Goal: Task Accomplishment & Management: Complete application form

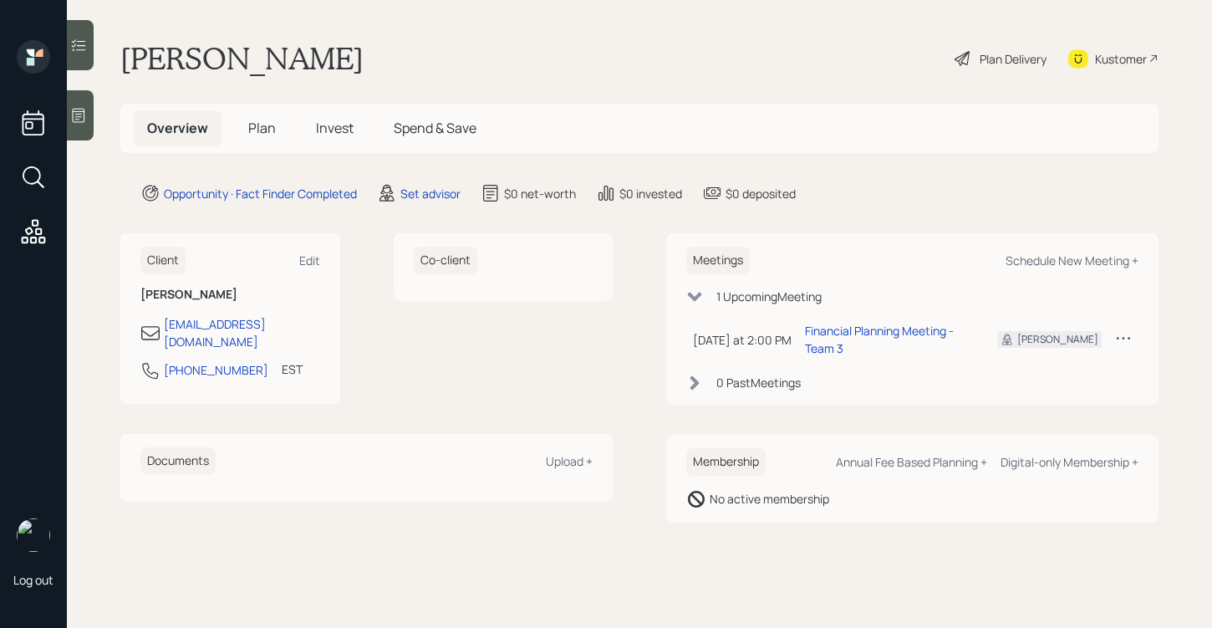
click at [87, 129] on div at bounding box center [80, 115] width 27 height 50
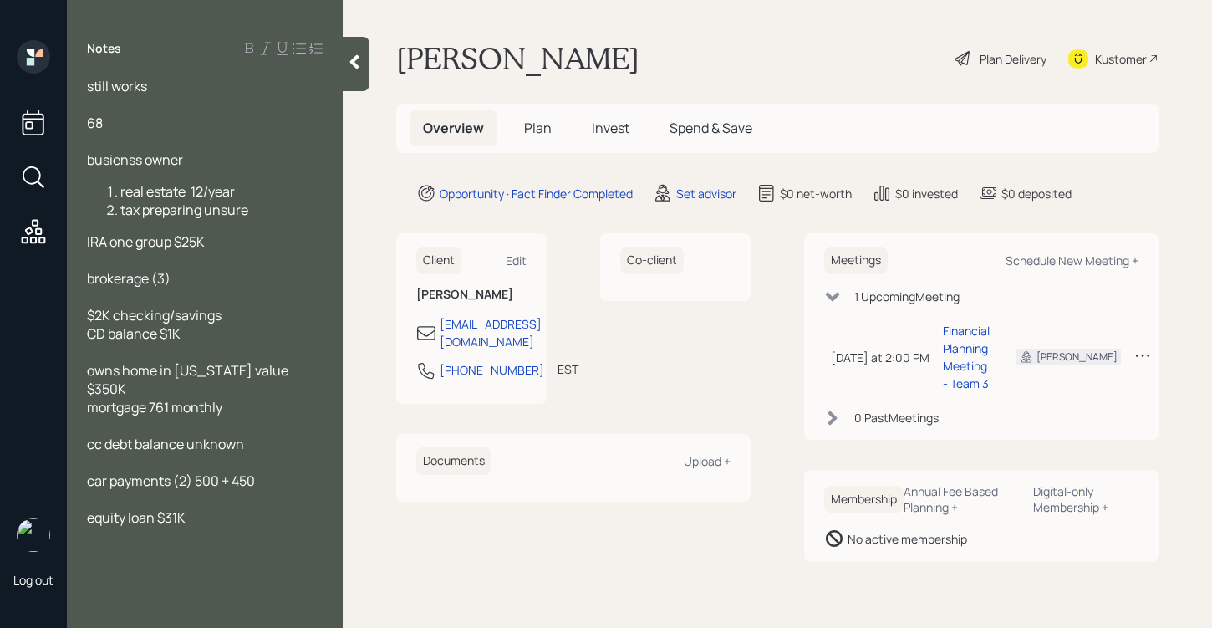
click at [152, 144] on div at bounding box center [205, 141] width 236 height 18
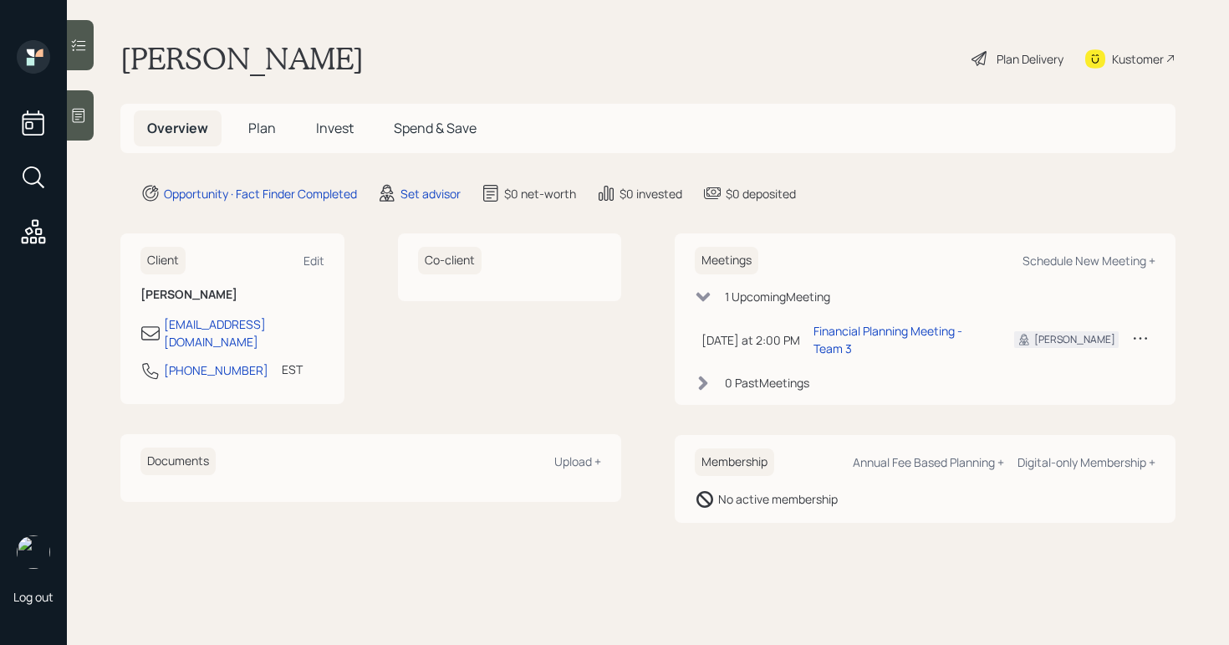
click at [1019, 58] on div "Plan Delivery" at bounding box center [1029, 59] width 67 height 18
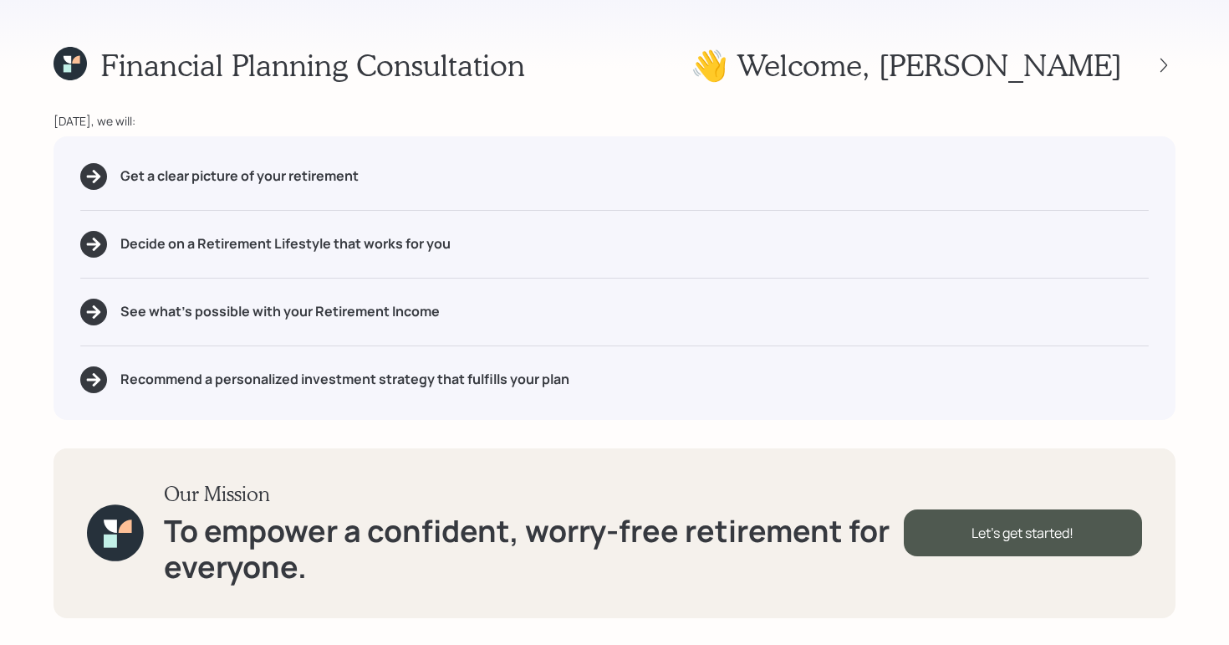
click at [1153, 57] on div at bounding box center [1149, 65] width 54 height 23
click at [1161, 62] on icon at bounding box center [1163, 65] width 17 height 17
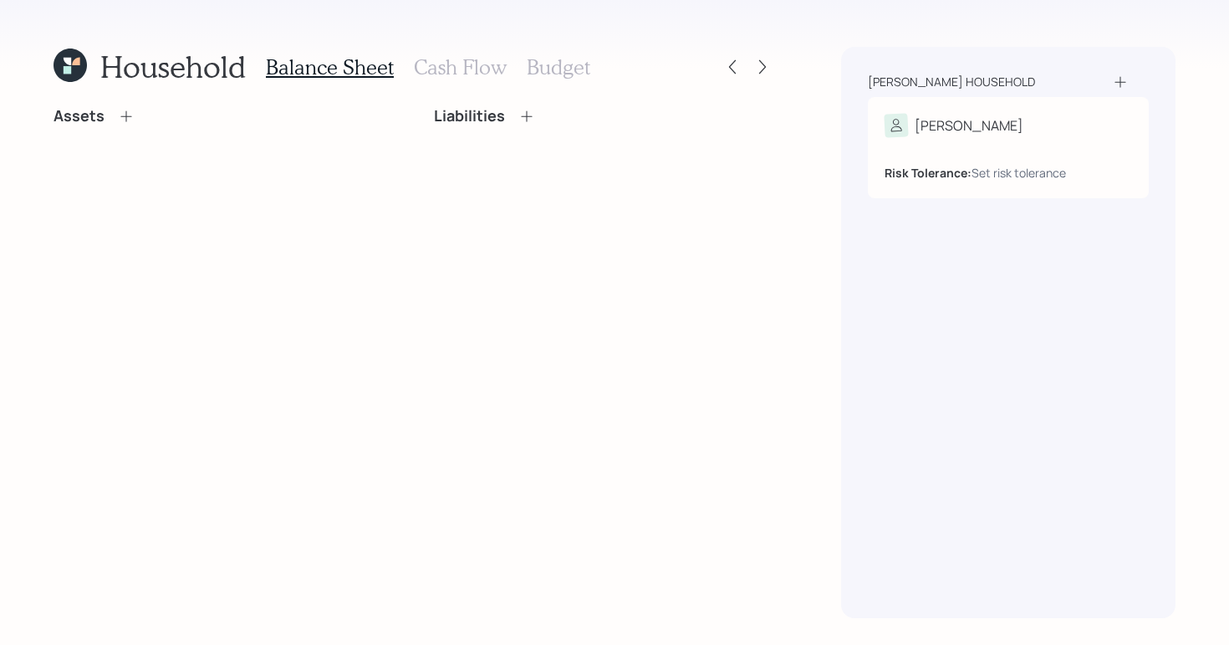
click at [123, 115] on icon at bounding box center [126, 116] width 17 height 17
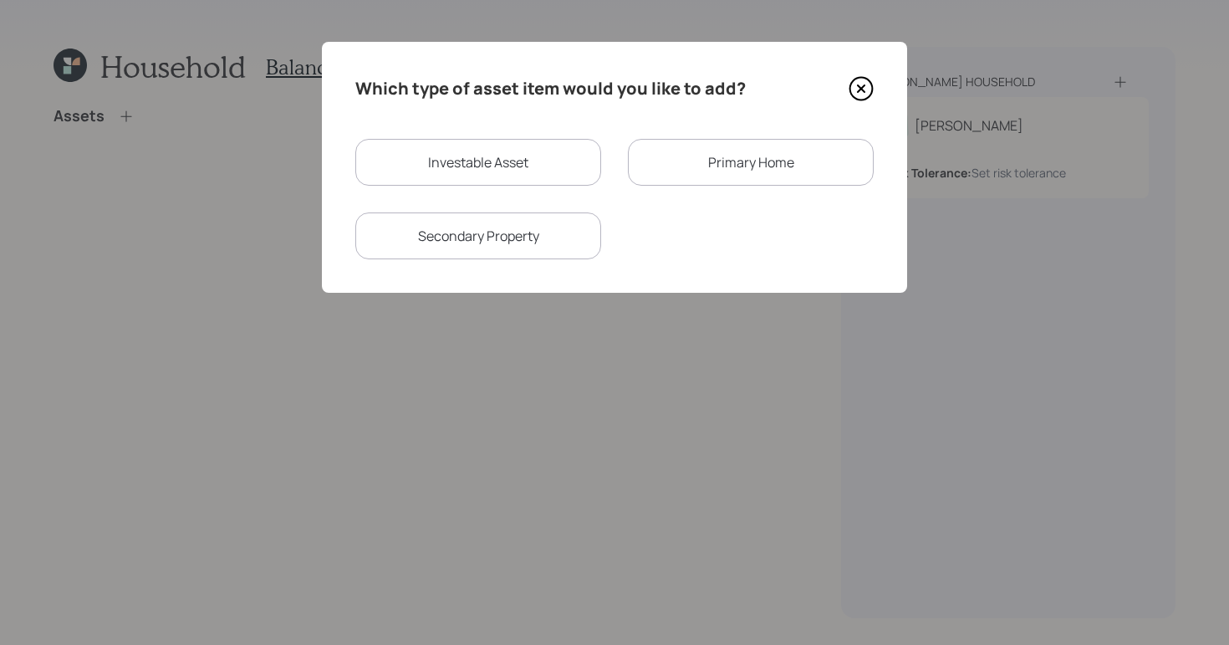
click at [505, 165] on div "Investable Asset" at bounding box center [478, 162] width 246 height 47
select select "taxable"
select select "balanced"
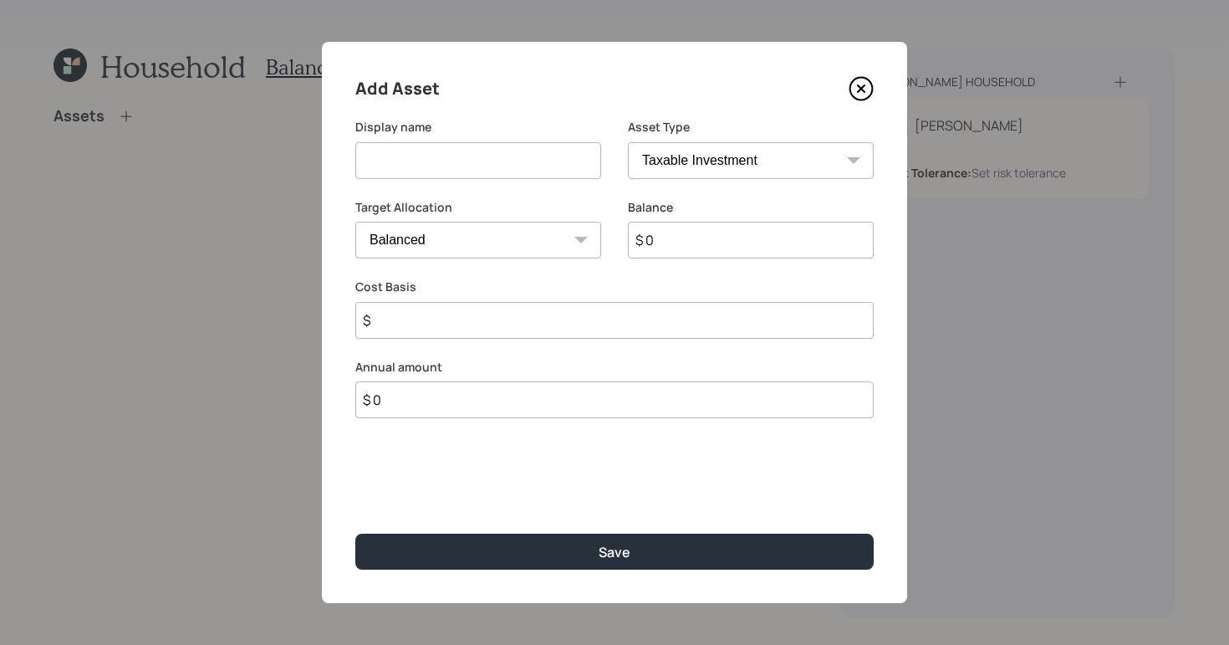
click at [568, 166] on input at bounding box center [478, 160] width 246 height 37
type input "checking/savings"
click at [705, 158] on select "SEP [PERSON_NAME] IRA 401(k) [PERSON_NAME] 401(k) 403(b) [PERSON_NAME] 403(b) 4…" at bounding box center [751, 160] width 246 height 37
select select "cash"
click at [628, 142] on select "SEP [PERSON_NAME] IRA 401(k) [PERSON_NAME] 401(k) 403(b) [PERSON_NAME] 403(b) 4…" at bounding box center [751, 160] width 246 height 37
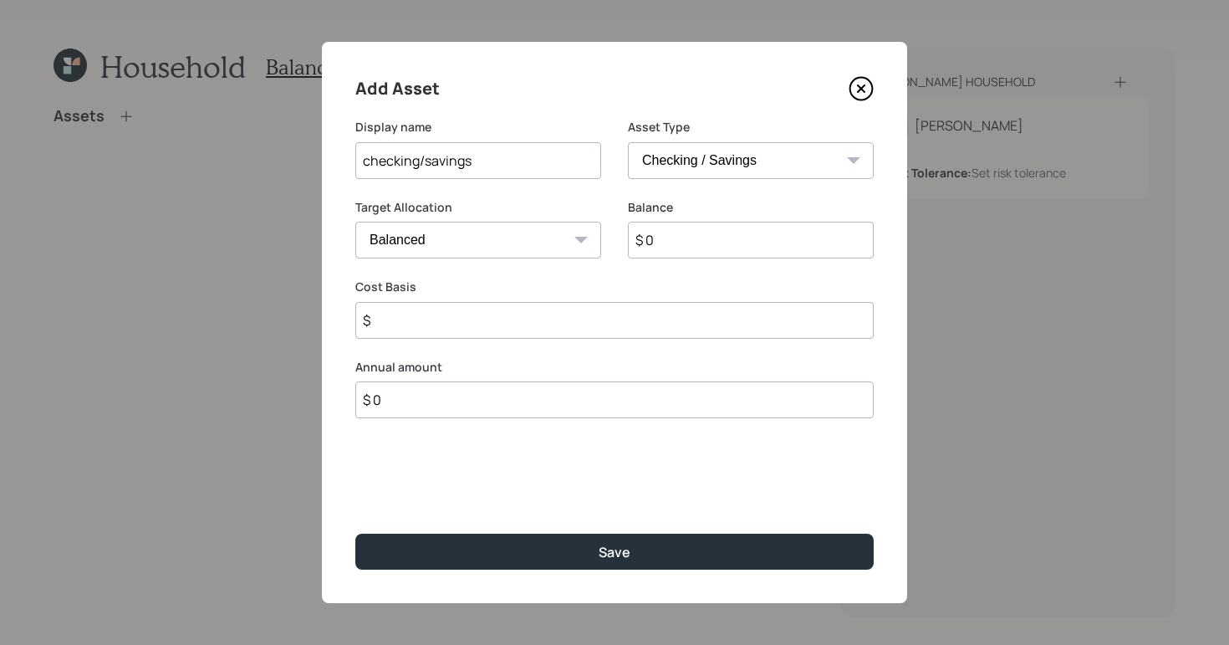
type input "$"
click at [650, 241] on input "$ 0" at bounding box center [614, 240] width 518 height 37
type input "$"
type input "$ 2"
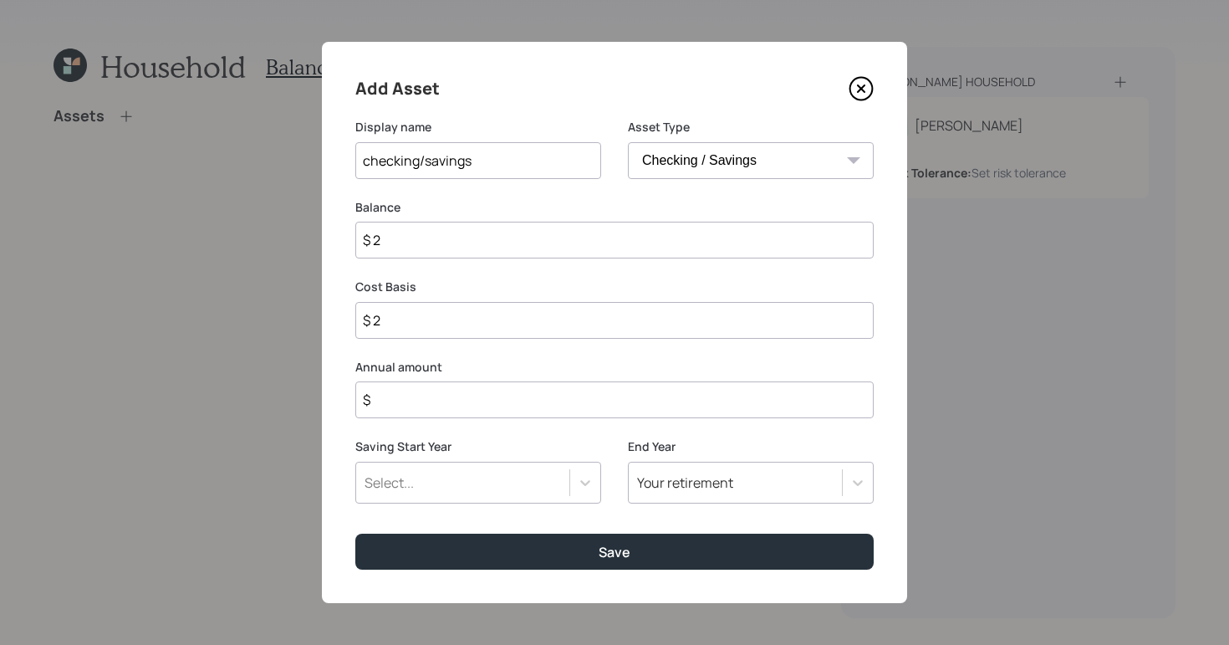
type input "$ 20"
type input "$ 200"
type input "$ 2,000"
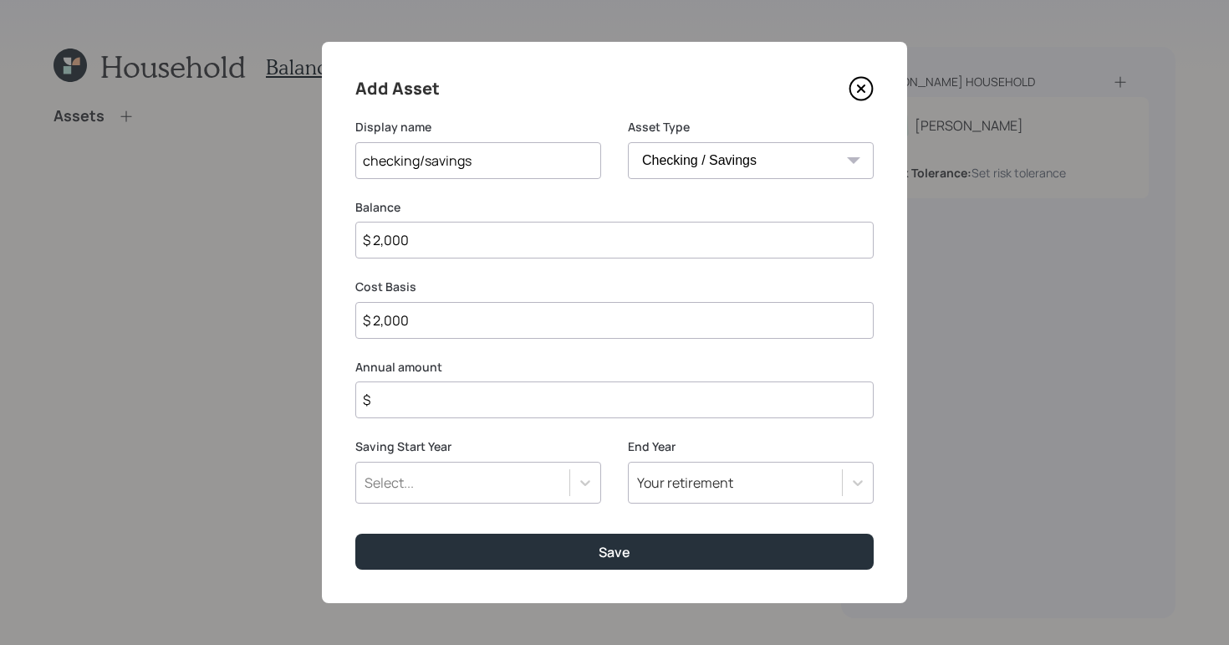
type input "$ 2,000"
click at [474, 411] on input "$" at bounding box center [614, 399] width 518 height 37
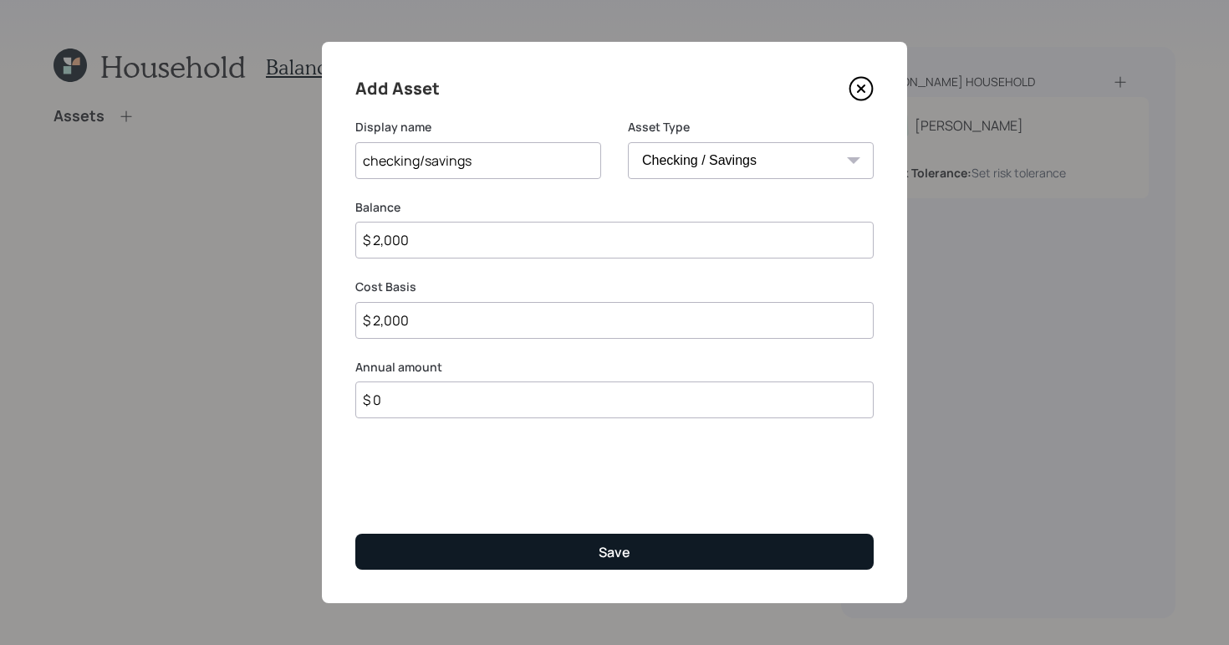
type input "$ 0"
click at [592, 541] on button "Save" at bounding box center [614, 551] width 518 height 36
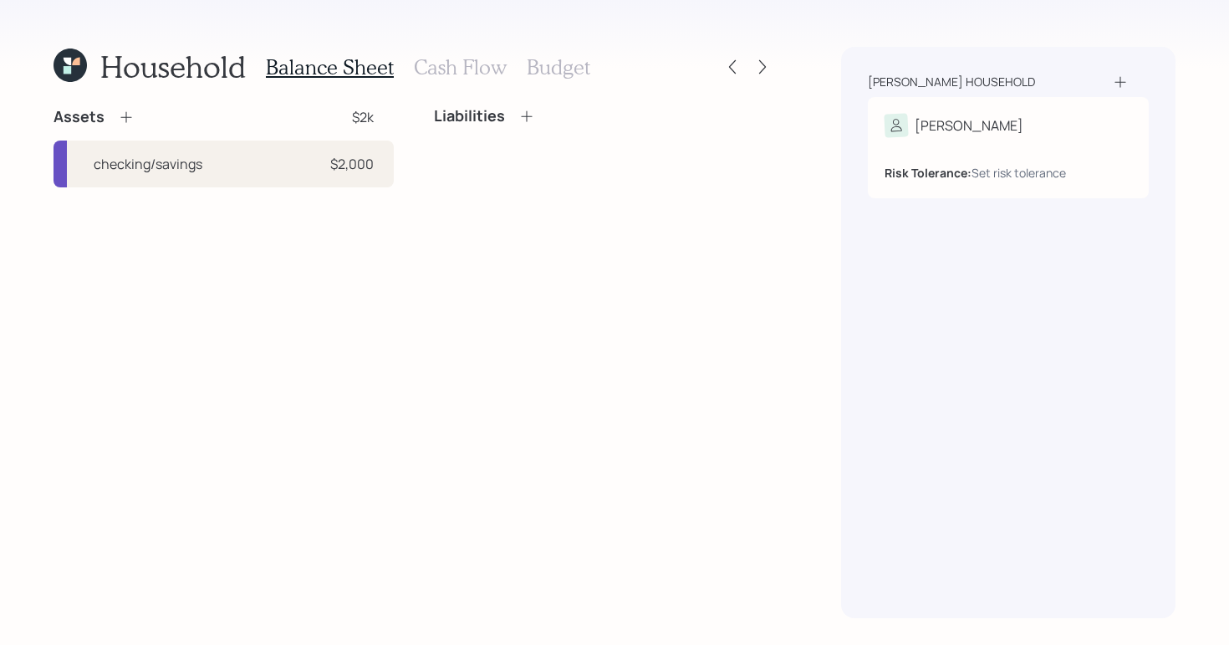
click at [125, 123] on icon at bounding box center [126, 117] width 17 height 17
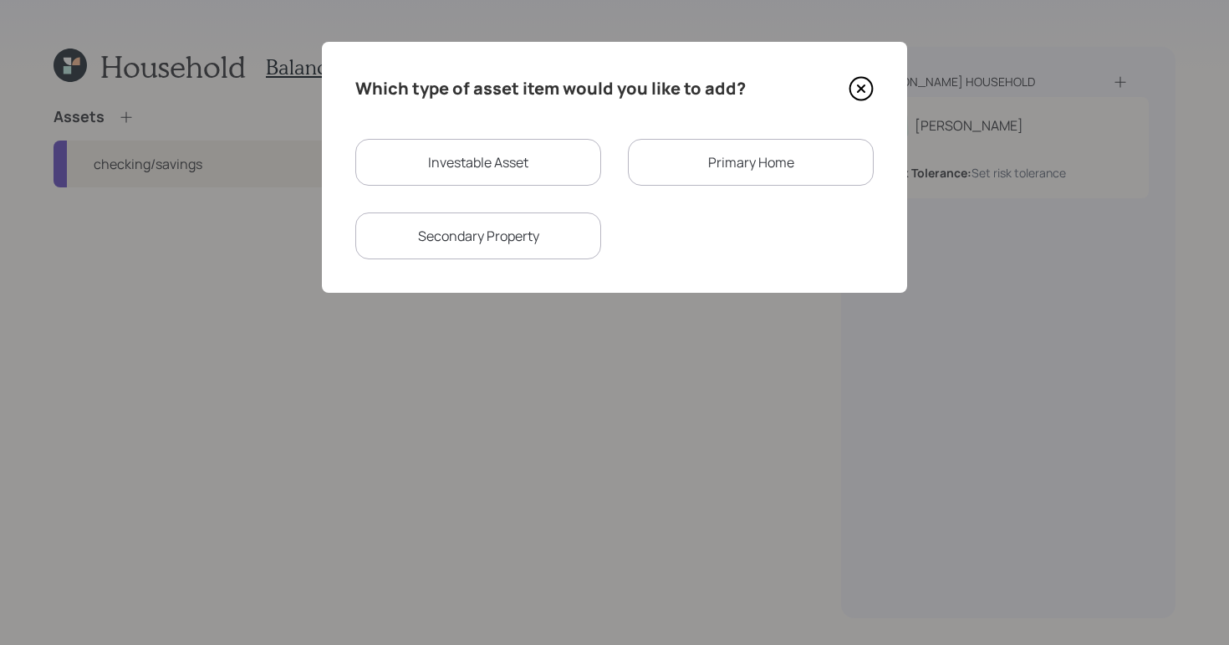
click at [444, 148] on div "Investable Asset" at bounding box center [478, 162] width 246 height 47
select select "taxable"
select select "balanced"
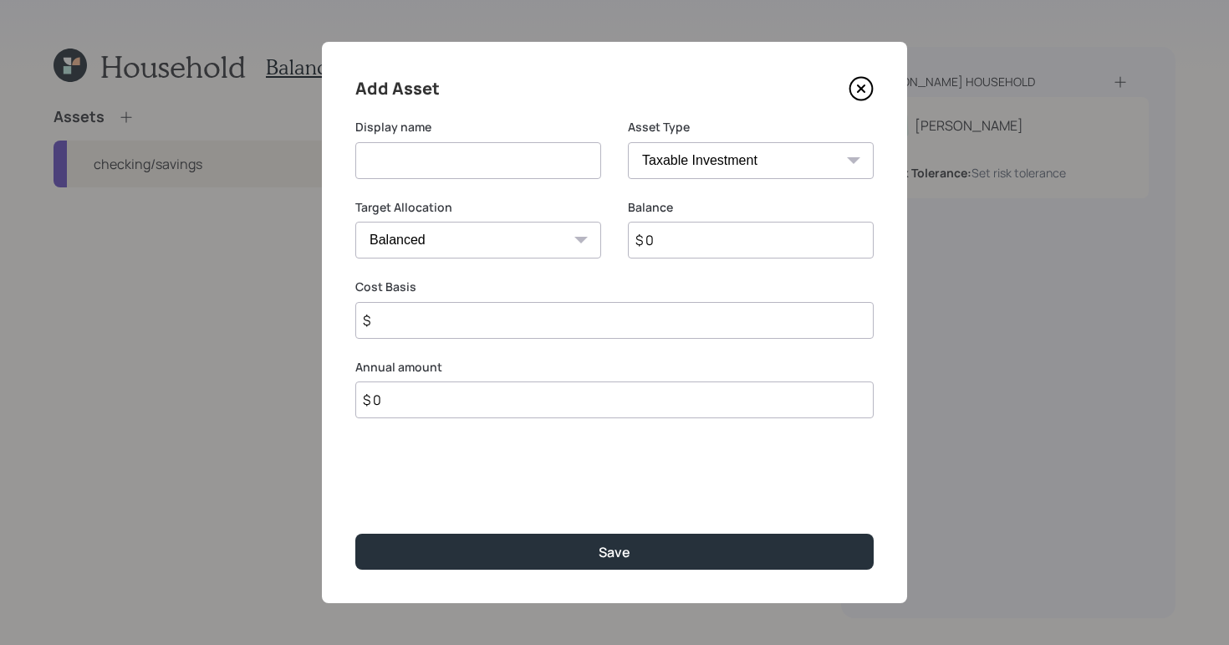
click at [465, 169] on input at bounding box center [478, 160] width 246 height 37
type input "Brokerage"
click at [671, 237] on input "$ 0" at bounding box center [751, 240] width 246 height 37
type input "$ 1"
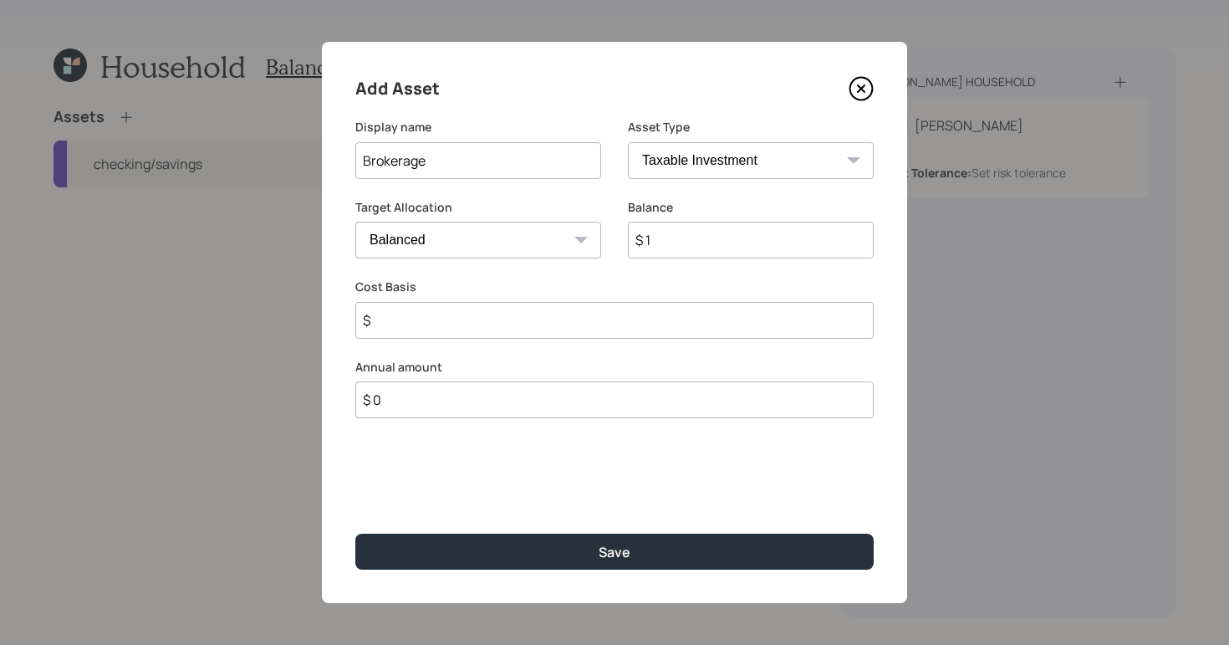
click at [355, 533] on button "Save" at bounding box center [614, 551] width 518 height 36
click at [504, 329] on input "$" at bounding box center [614, 320] width 518 height 37
type input "$ 1"
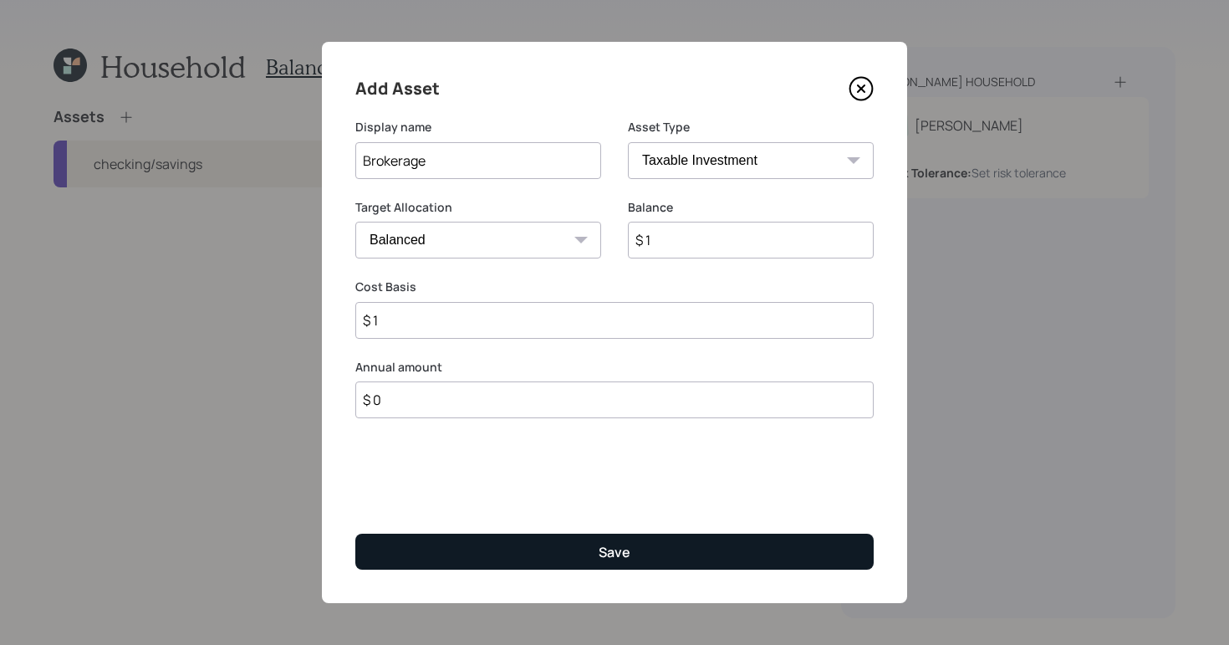
drag, startPoint x: 593, startPoint y: 522, endPoint x: 581, endPoint y: 543, distance: 24.0
click at [593, 523] on div "Add Asset Display name Brokerage Asset Type SEP [PERSON_NAME] IRA 401(k) [PERSO…" at bounding box center [614, 322] width 585 height 561
click at [580, 546] on button "Save" at bounding box center [614, 551] width 518 height 36
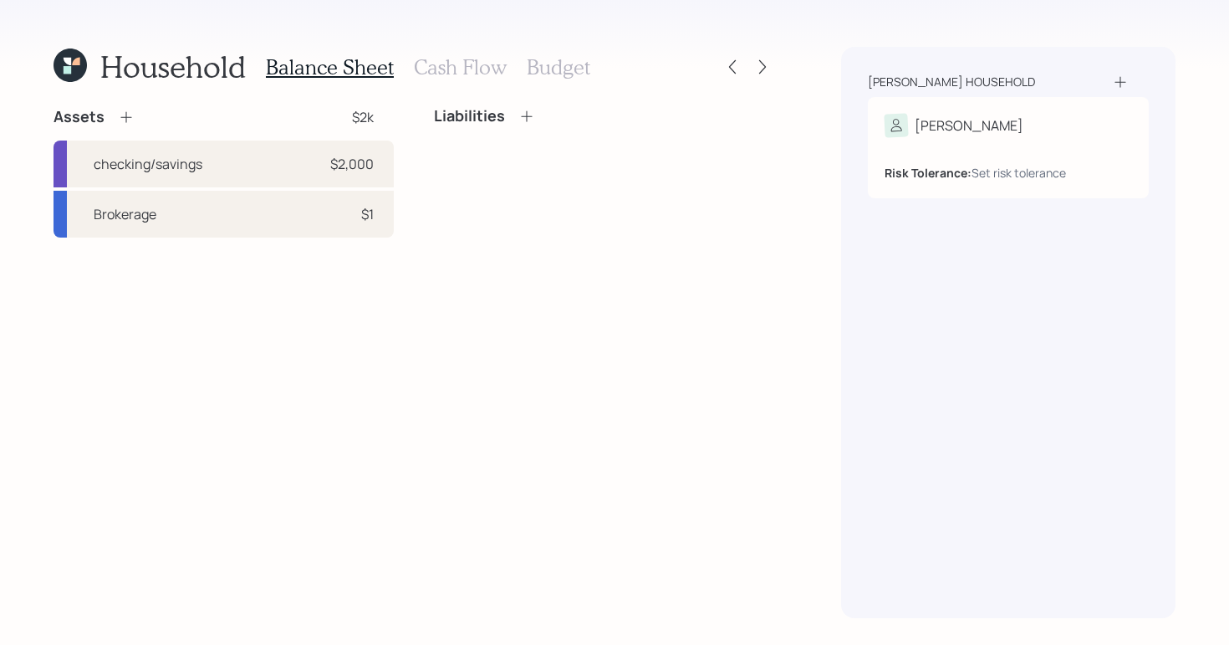
click at [535, 296] on div "Assets $2k checking/savings $2,000 Brokerage $1 Liabilities" at bounding box center [414, 362] width 721 height 511
click at [1122, 119] on icon at bounding box center [1123, 125] width 17 height 17
click at [1109, 129] on div "[PERSON_NAME]" at bounding box center [1007, 125] width 247 height 23
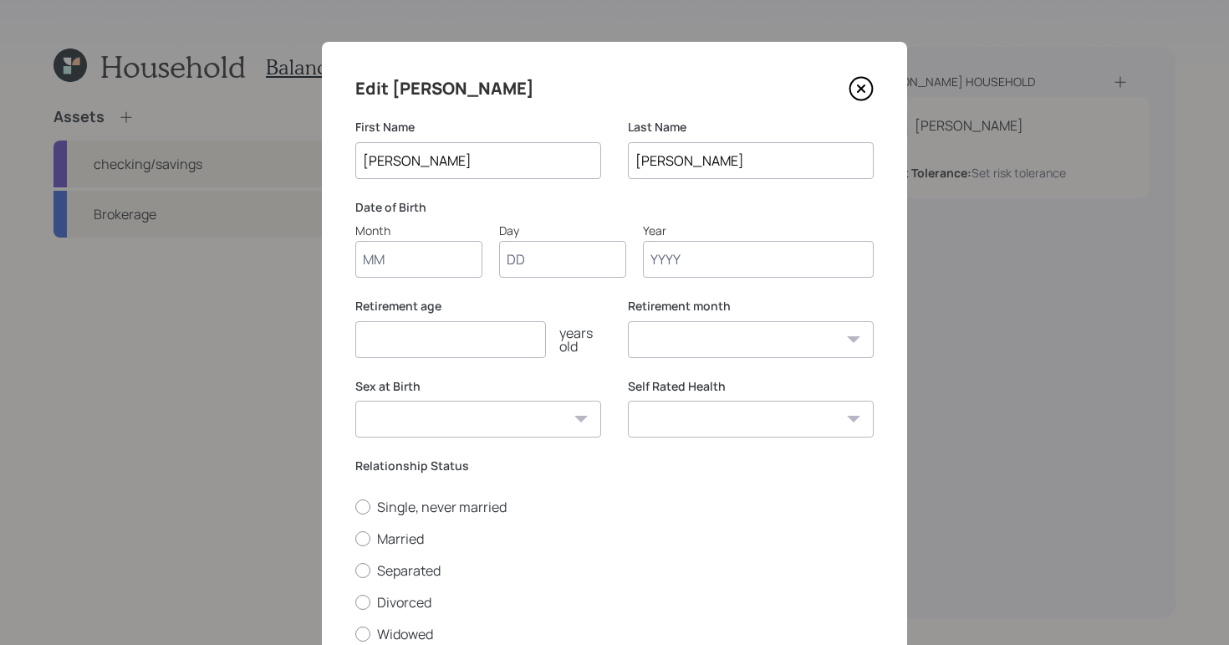
click at [389, 254] on input "Month" at bounding box center [418, 259] width 127 height 37
type input "01"
type input "1957"
select select "1"
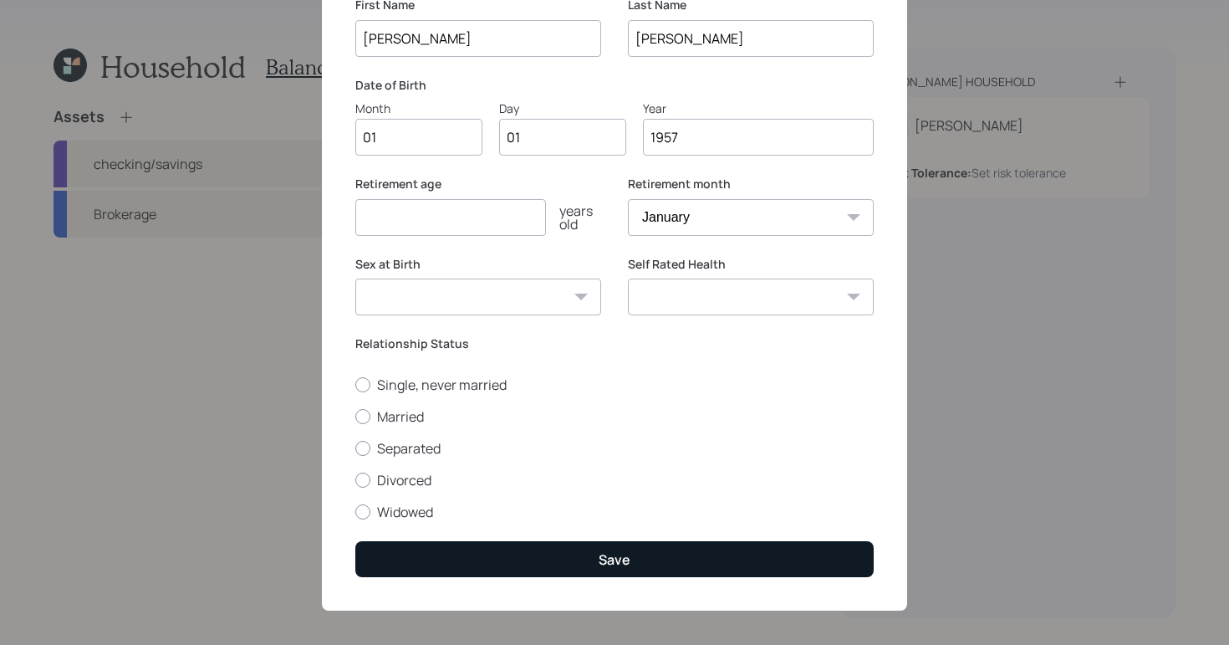
scroll to position [120, 0]
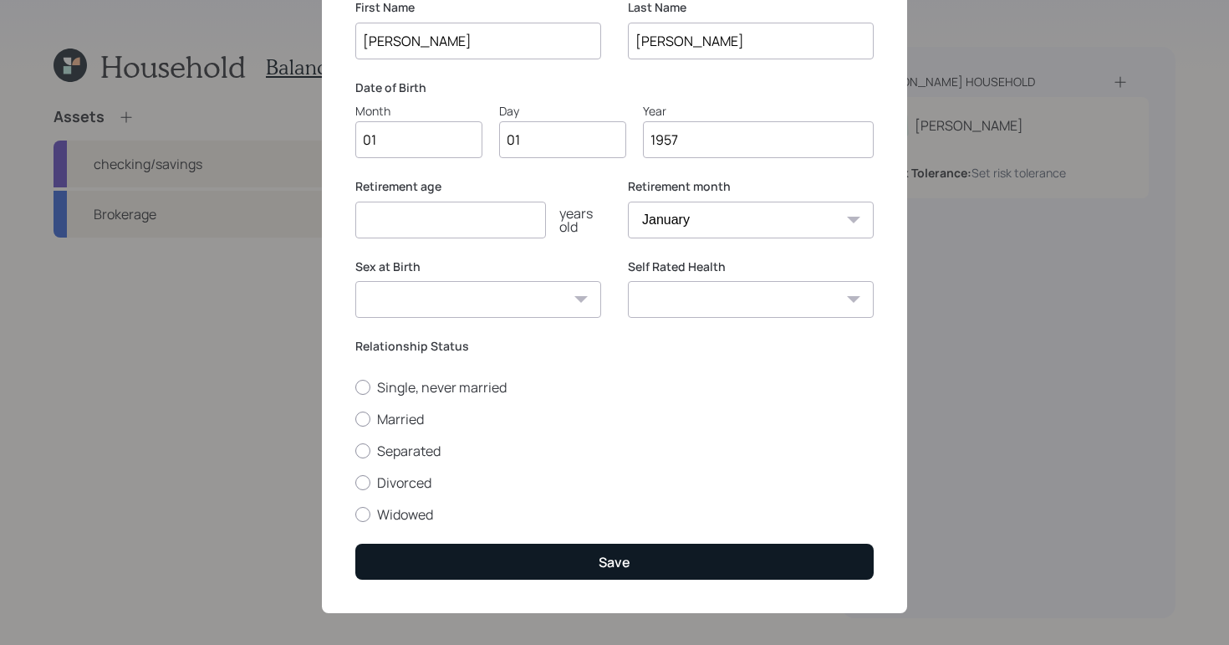
type input "1957"
click at [607, 547] on button "Save" at bounding box center [614, 561] width 518 height 36
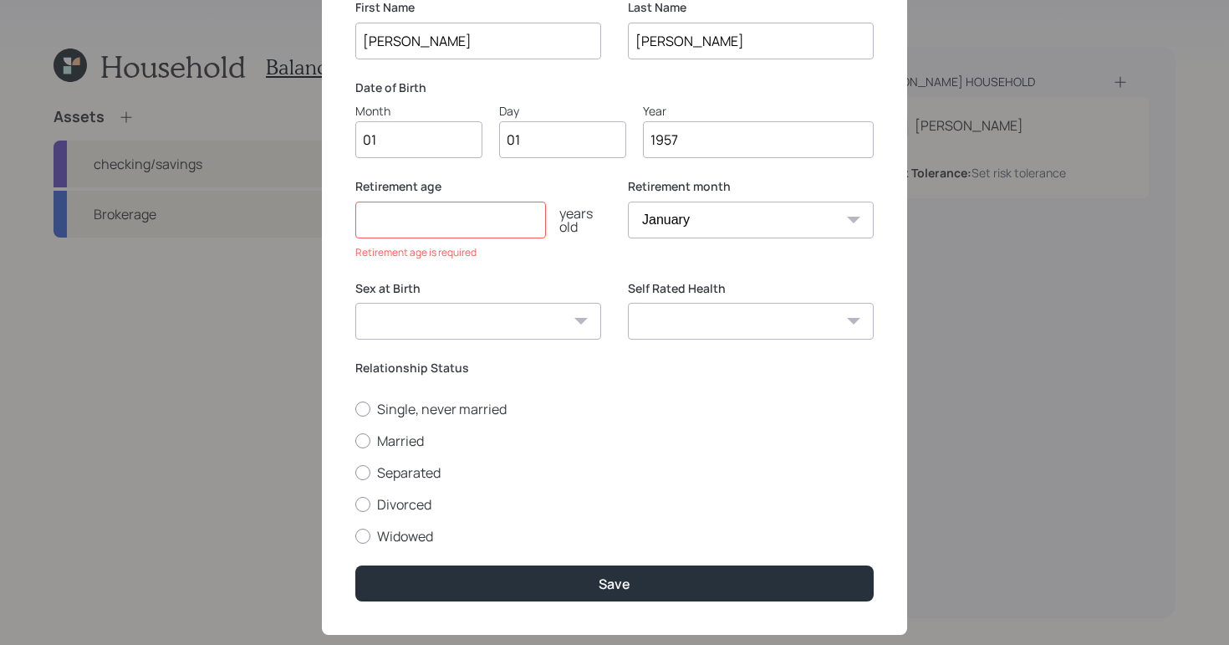
click at [407, 218] on input "number" at bounding box center [450, 219] width 191 height 37
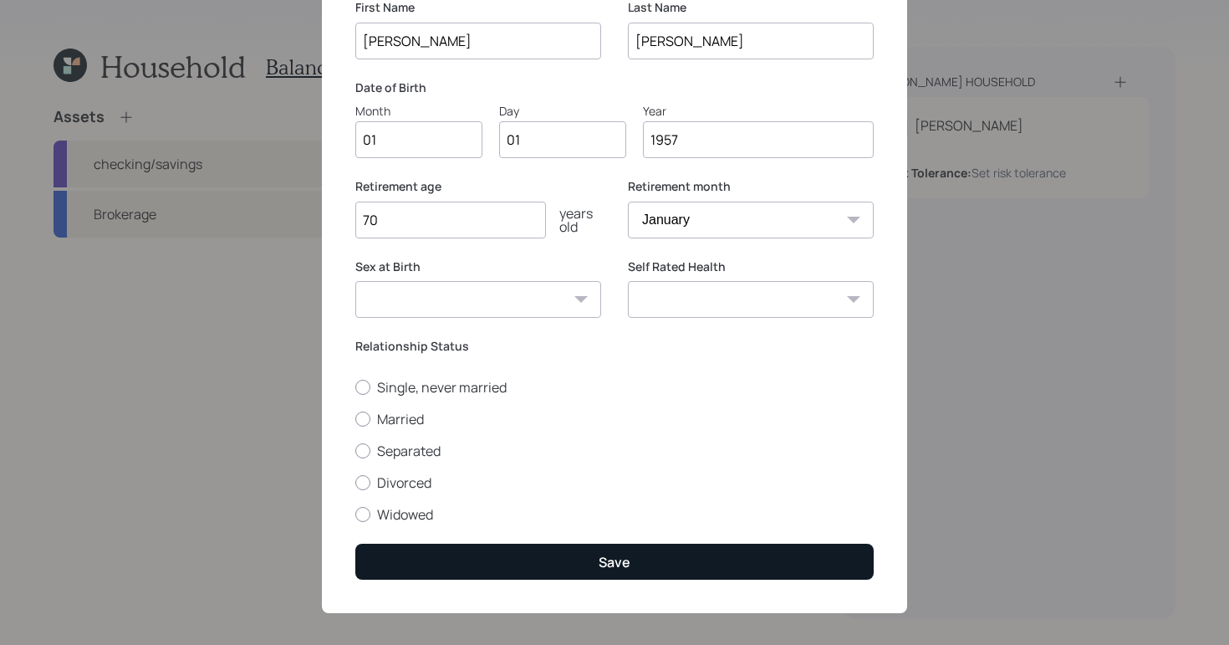
type input "70"
click at [682, 560] on button "Save" at bounding box center [614, 561] width 518 height 36
